Goal: Complete application form

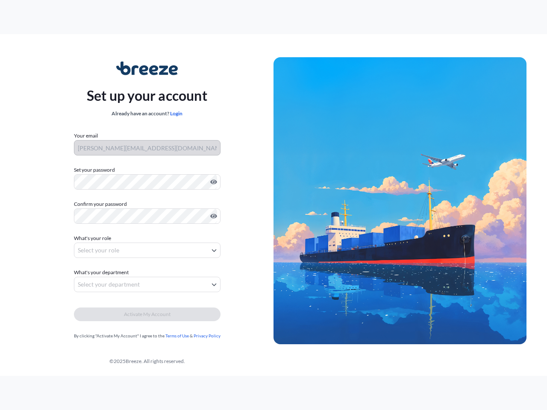
click at [273, 205] on img at bounding box center [399, 200] width 253 height 287
click at [212, 182] on icon "Show password" at bounding box center [213, 182] width 7 height 5
click at [212, 216] on icon "Show password" at bounding box center [213, 216] width 7 height 5
click at [94, 238] on span "What's your role" at bounding box center [92, 238] width 37 height 9
click at [147, 250] on button "Select your role" at bounding box center [147, 250] width 146 height 15
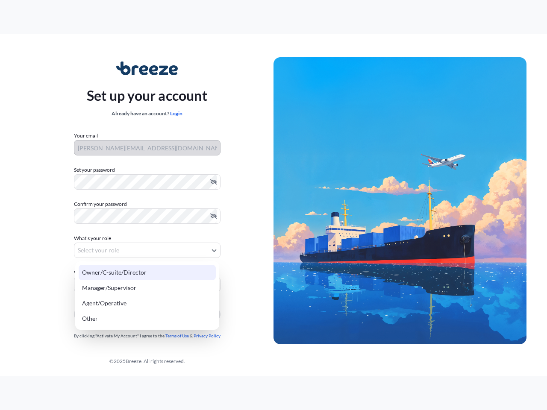
click at [103, 272] on div "Owner/C-suite/Director" at bounding box center [147, 272] width 137 height 15
click at [147, 284] on div "Manager/Supervisor" at bounding box center [147, 287] width 137 height 15
select select "manager/supervisor"
